Goal: Find specific page/section: Find specific page/section

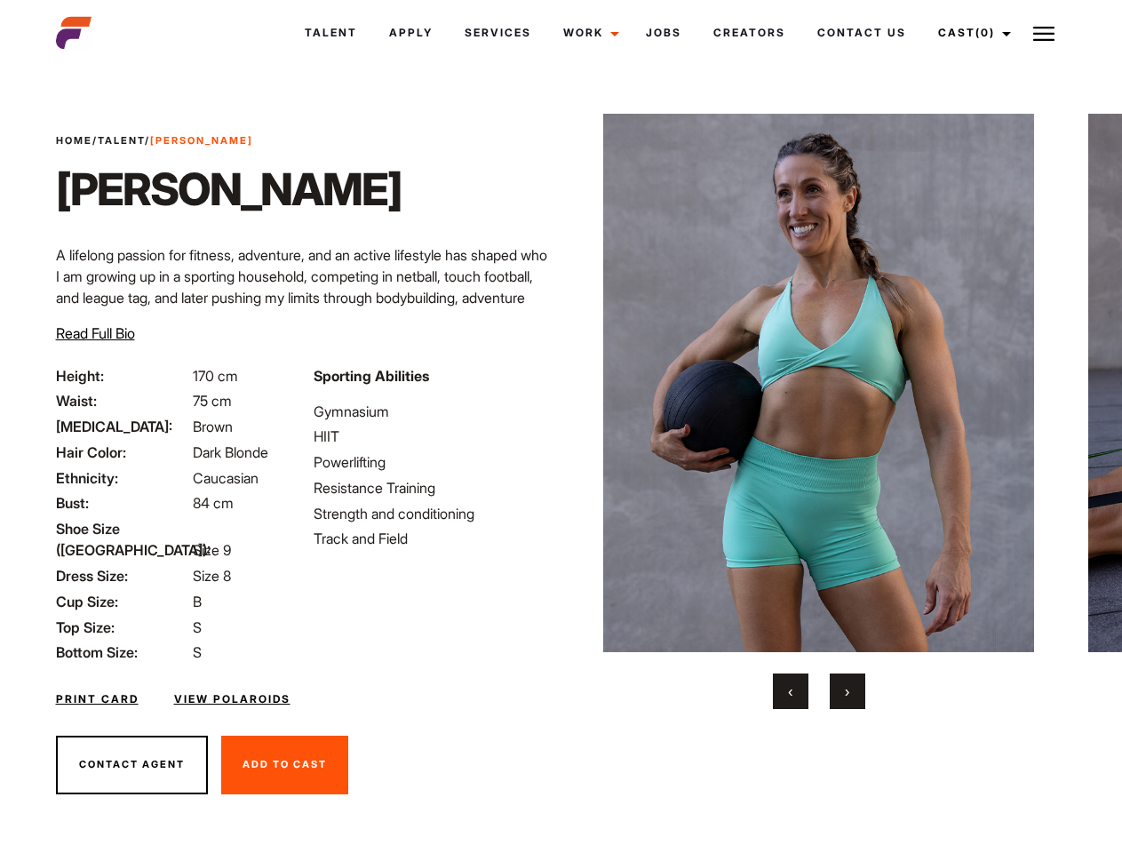
click at [969, 33] on link "Cast (0)" at bounding box center [971, 33] width 99 height 48
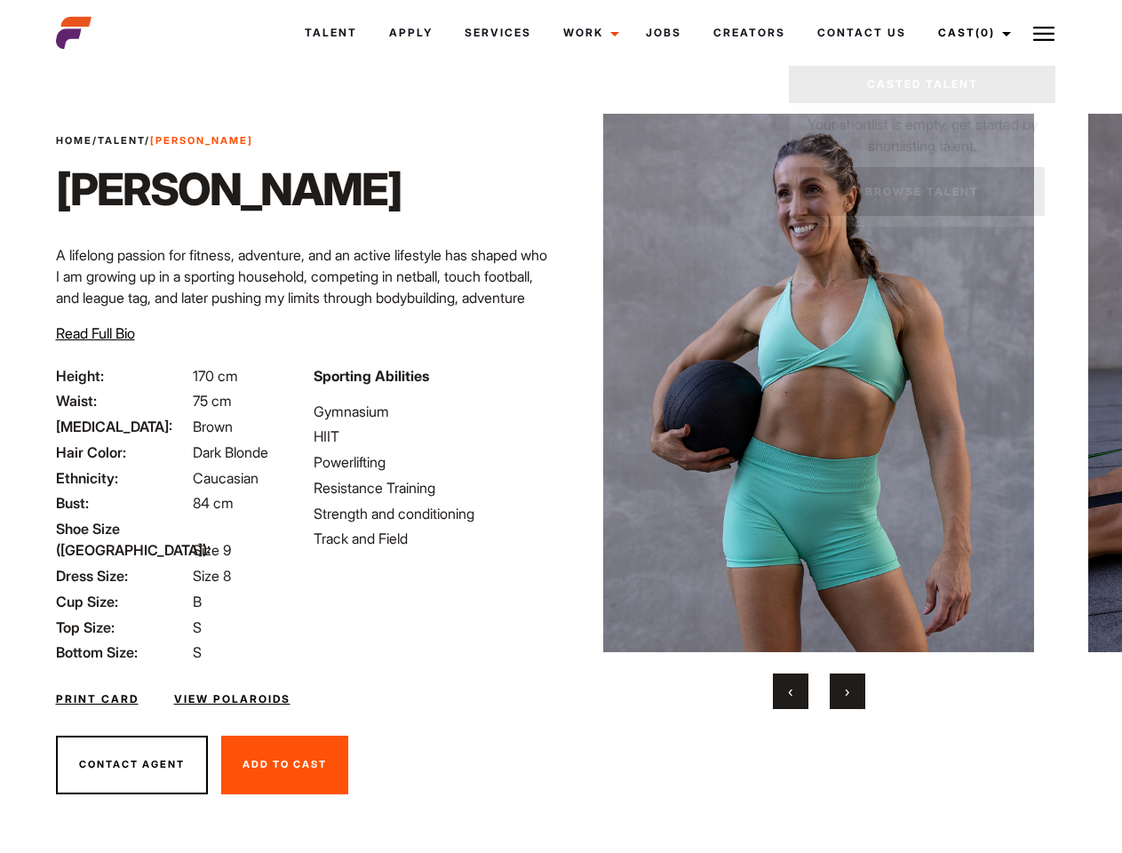
click at [1044, 33] on img at bounding box center [1043, 33] width 21 height 21
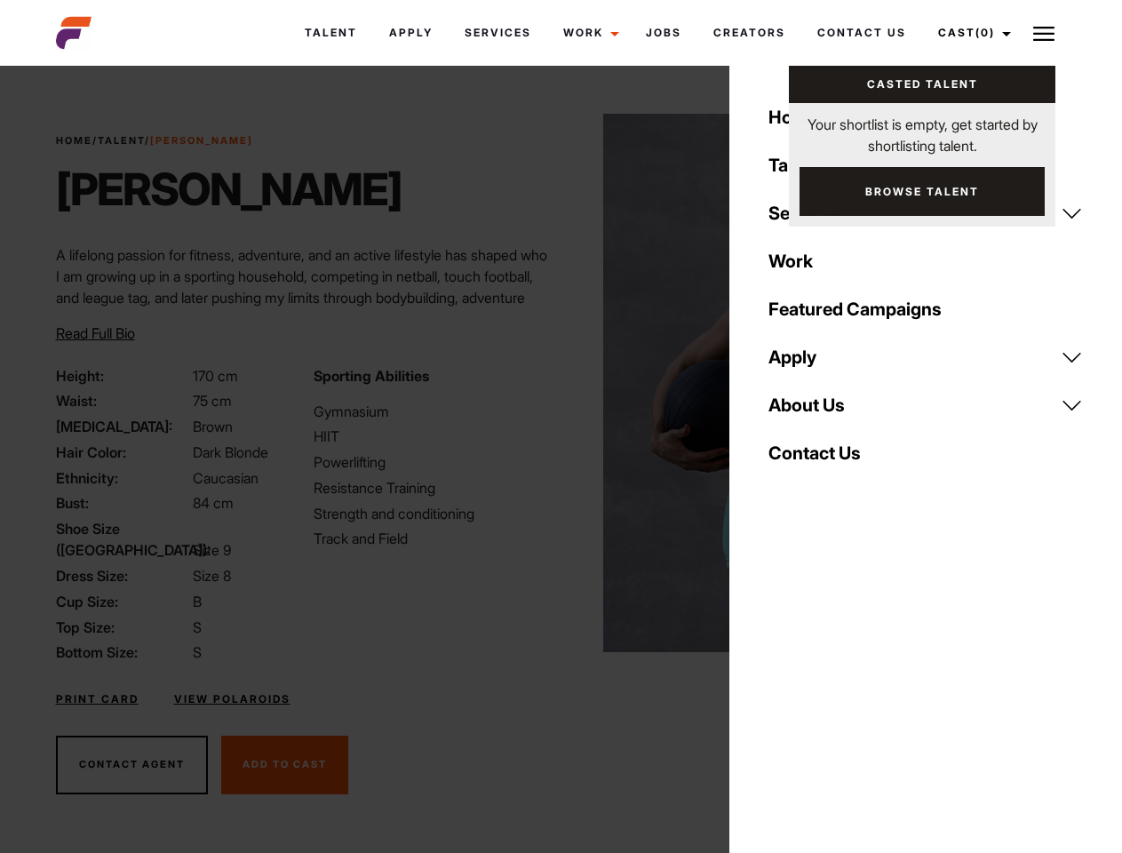
click at [818, 411] on img at bounding box center [818, 383] width 431 height 538
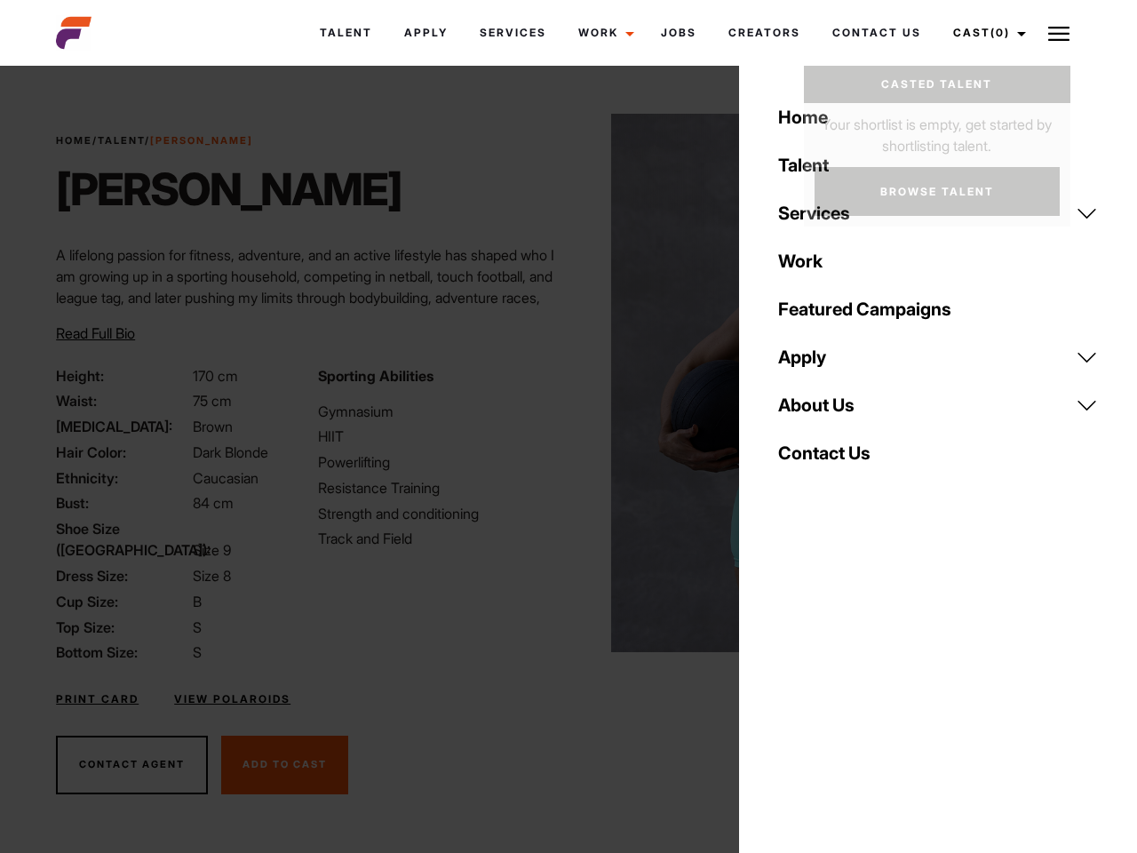
click at [560, 383] on div "Sporting Abilities Gymnasium HIIT Powerlifting Resistance Training Strength and…" at bounding box center [437, 514] width 261 height 298
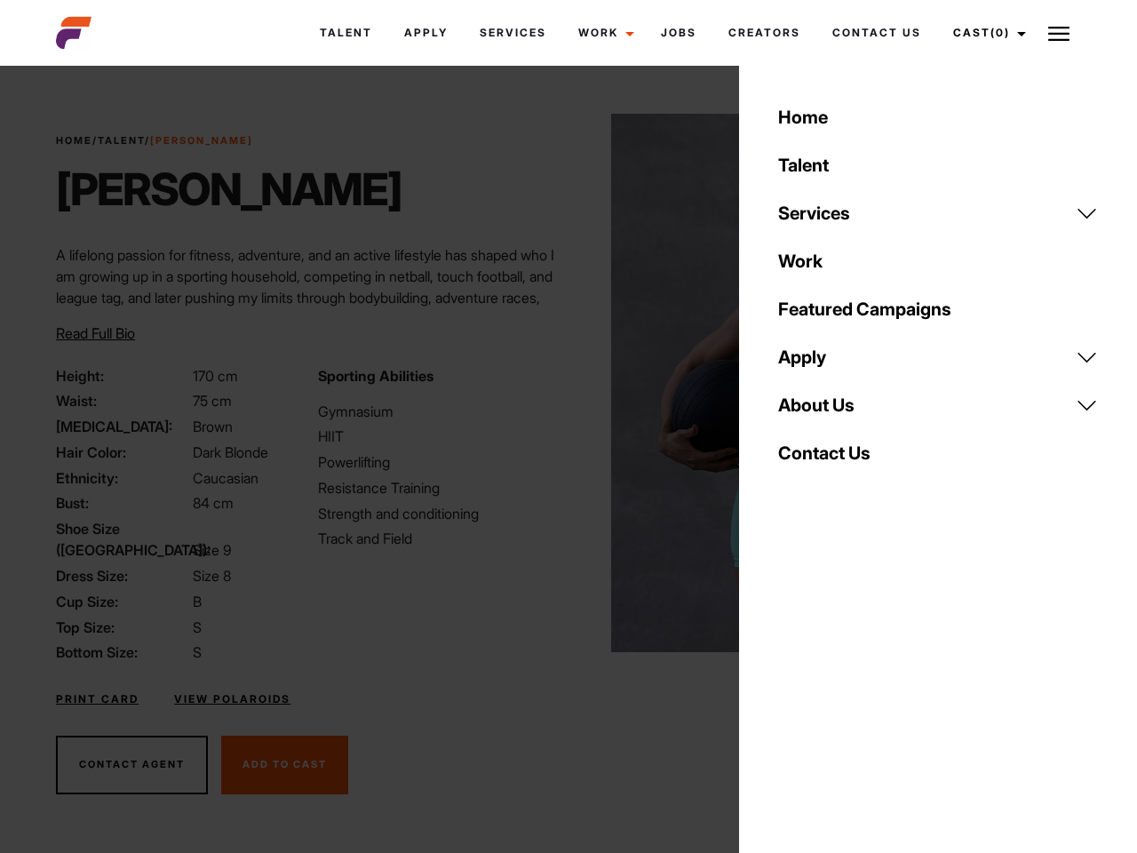
click at [790, 691] on div "Home Talent Services Talent Casting Photography Videography Creative Hair and M…" at bounding box center [938, 426] width 398 height 853
click at [847, 691] on div "Home Talent Services Talent Casting Photography Videography Creative Hair and M…" at bounding box center [938, 426] width 398 height 853
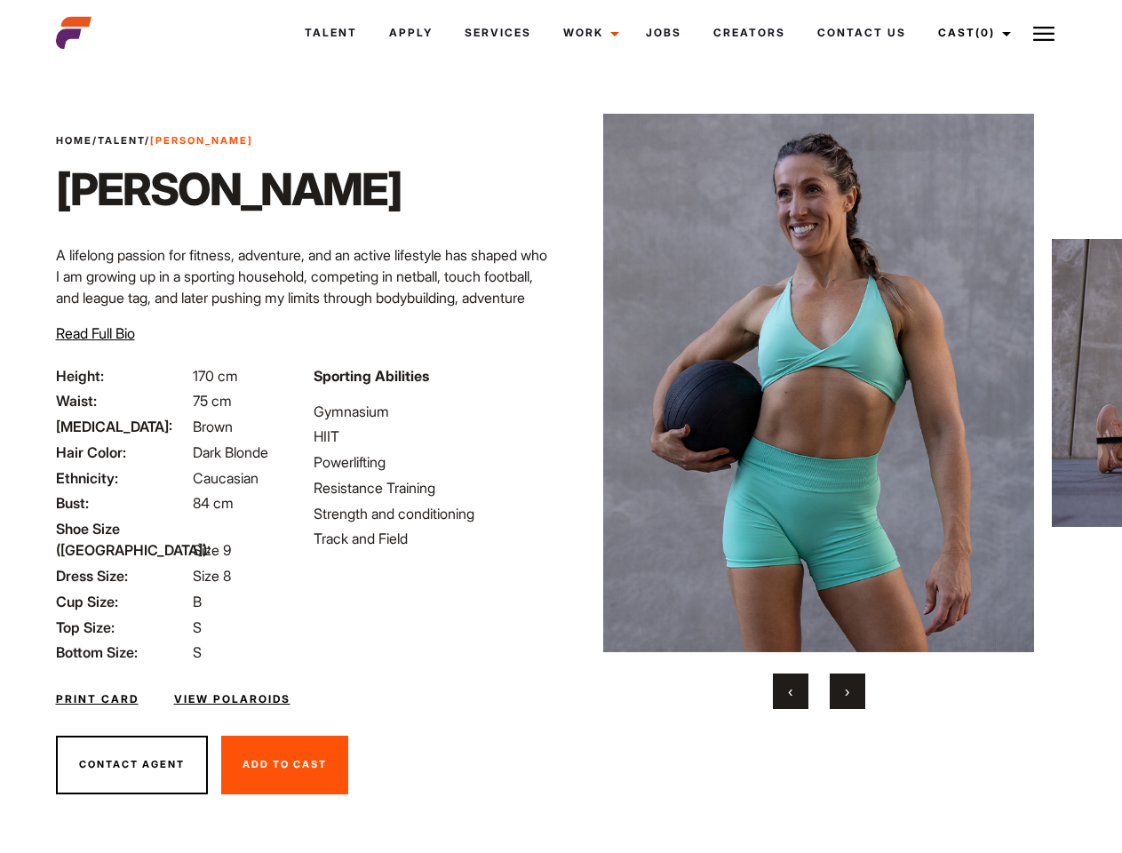
click at [969, 33] on link "Cast (0)" at bounding box center [971, 33] width 99 height 48
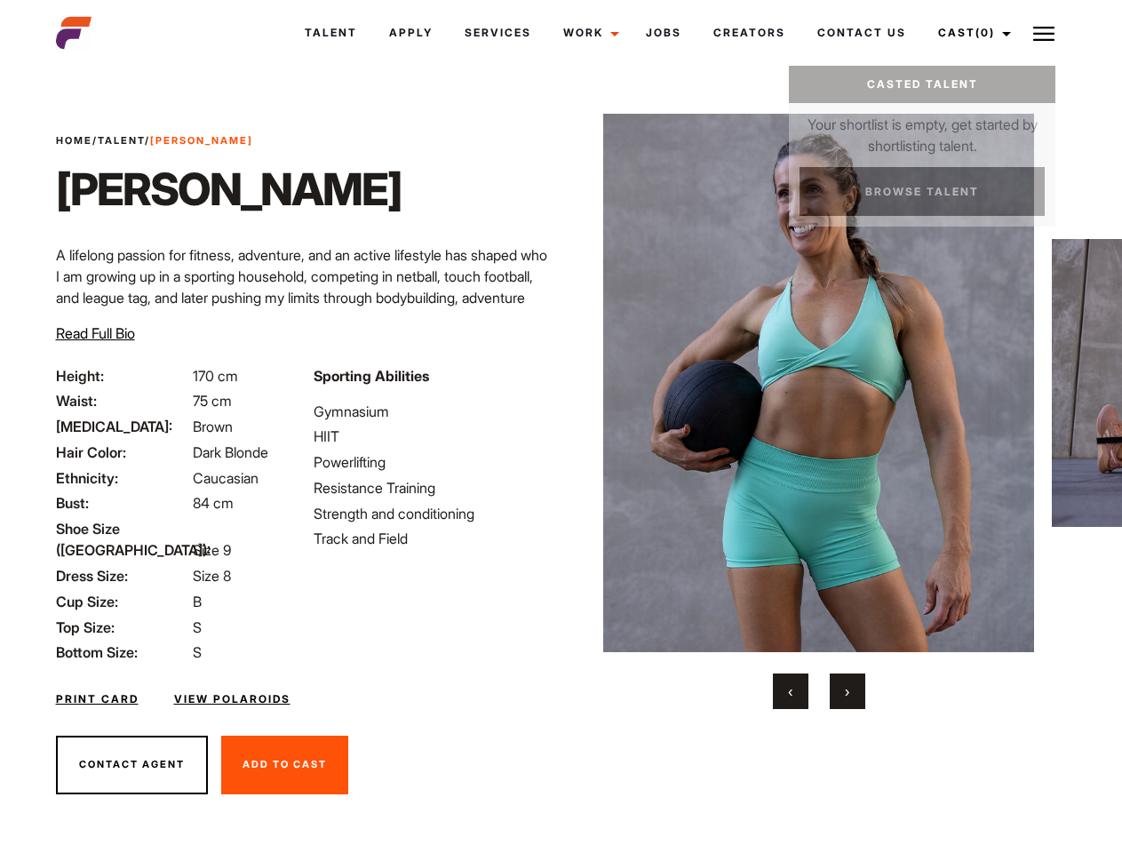
click at [1044, 33] on img at bounding box center [1043, 33] width 21 height 21
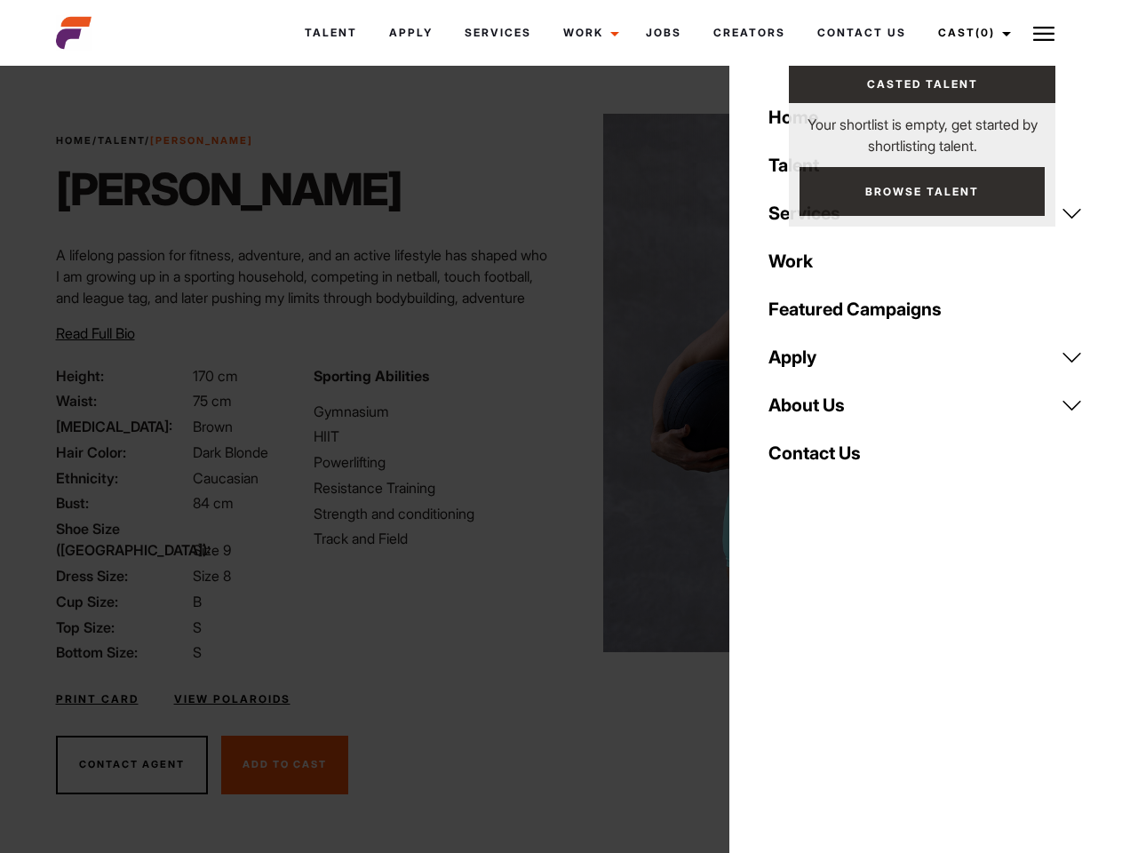
click at [818, 411] on img at bounding box center [818, 383] width 431 height 538
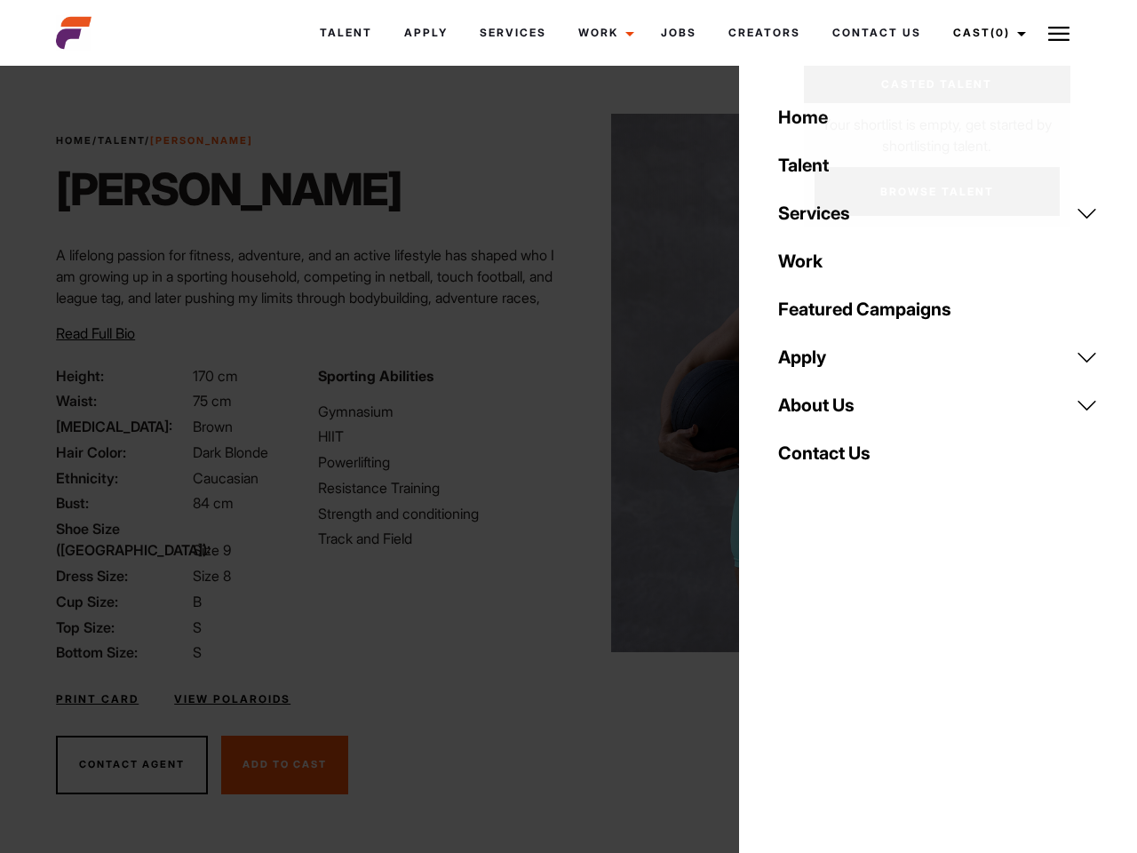
click at [560, 383] on div "Sporting Abilities Gymnasium HIIT Powerlifting Resistance Training Strength and…" at bounding box center [437, 514] width 261 height 298
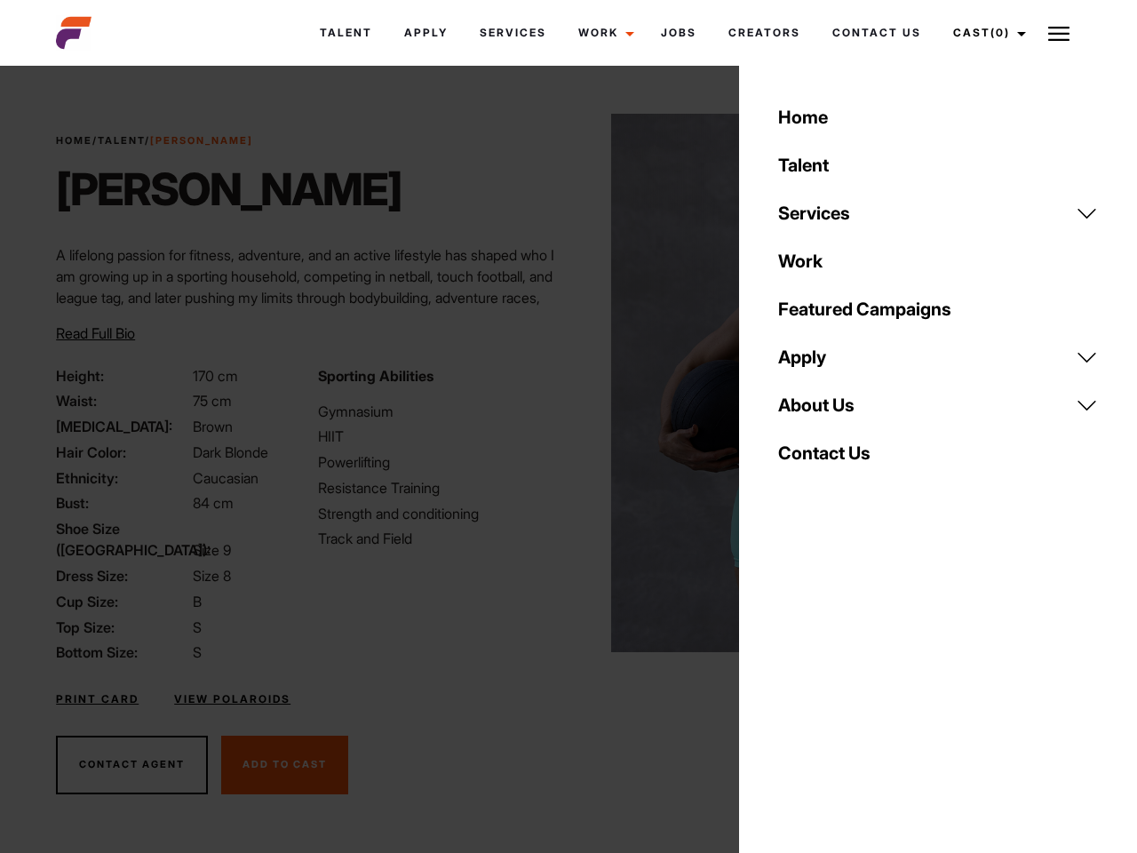
click at [790, 691] on div "Home Talent Services Talent Casting Photography Videography Creative Hair and M…" at bounding box center [938, 426] width 398 height 853
click at [847, 691] on div "Home Talent Services Talent Casting Photography Videography Creative Hair and M…" at bounding box center [938, 426] width 398 height 853
